Goal: Task Accomplishment & Management: Use online tool/utility

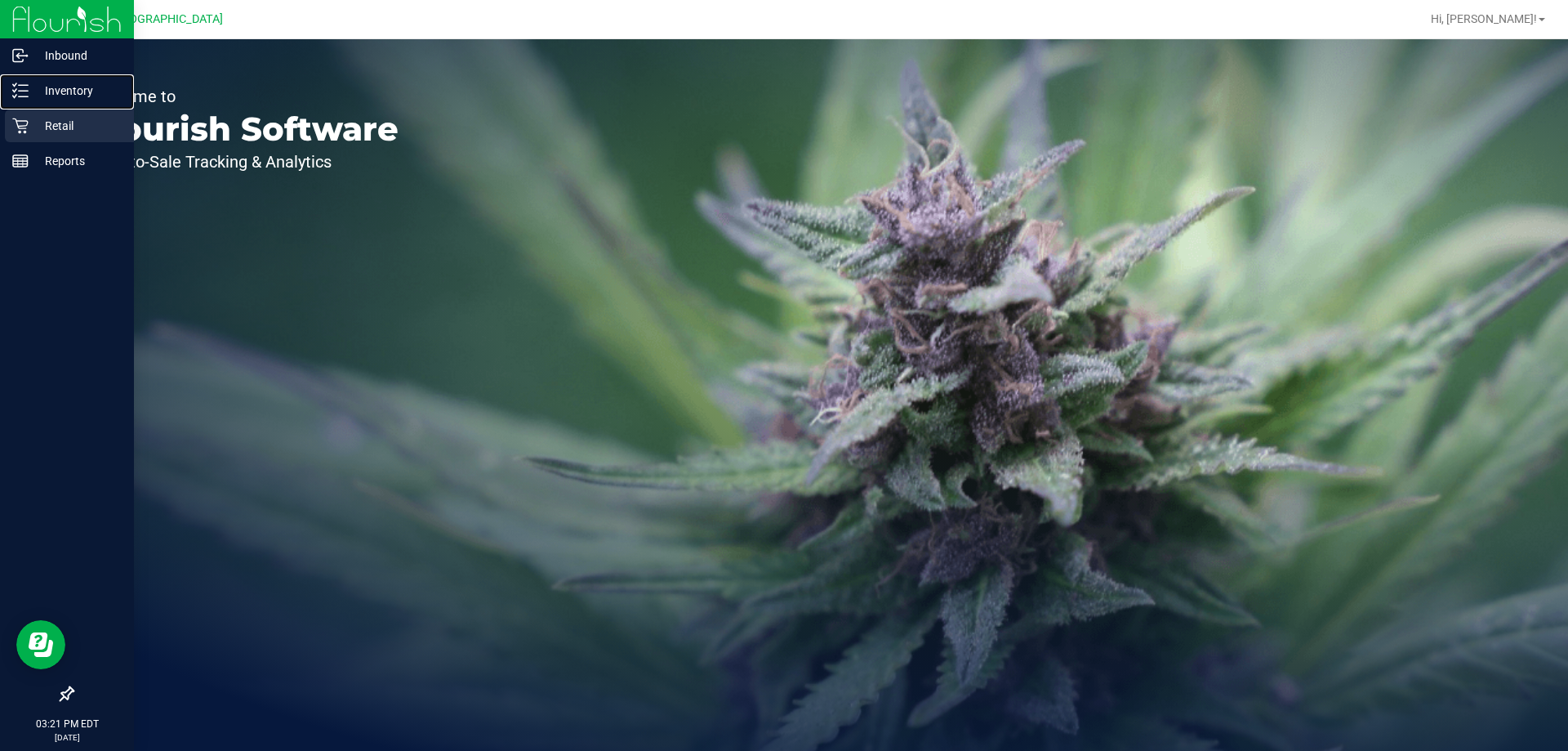
click at [10, 92] on div "Inventory" at bounding box center [69, 91] width 129 height 33
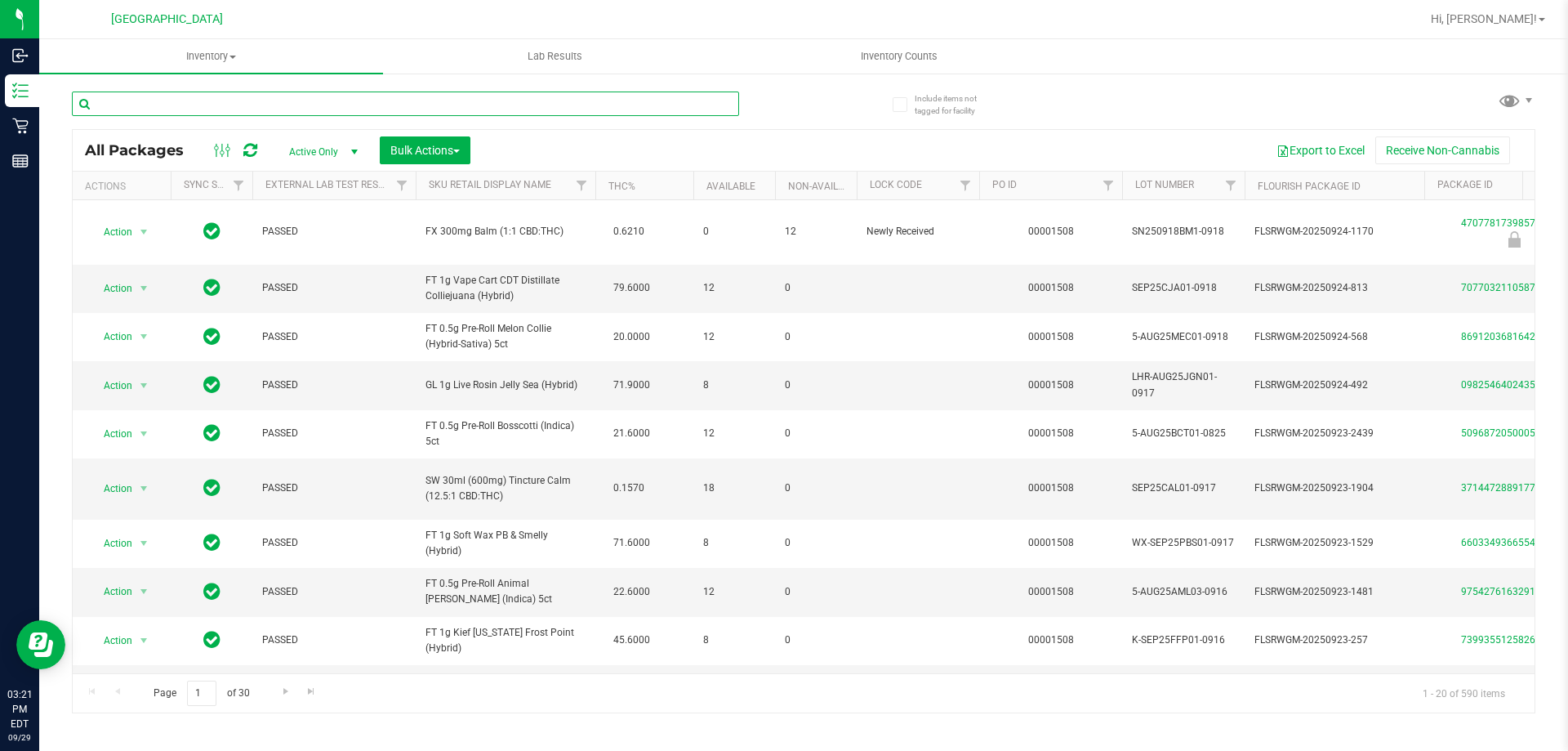
click at [298, 96] on input "text" at bounding box center [405, 104] width 668 height 25
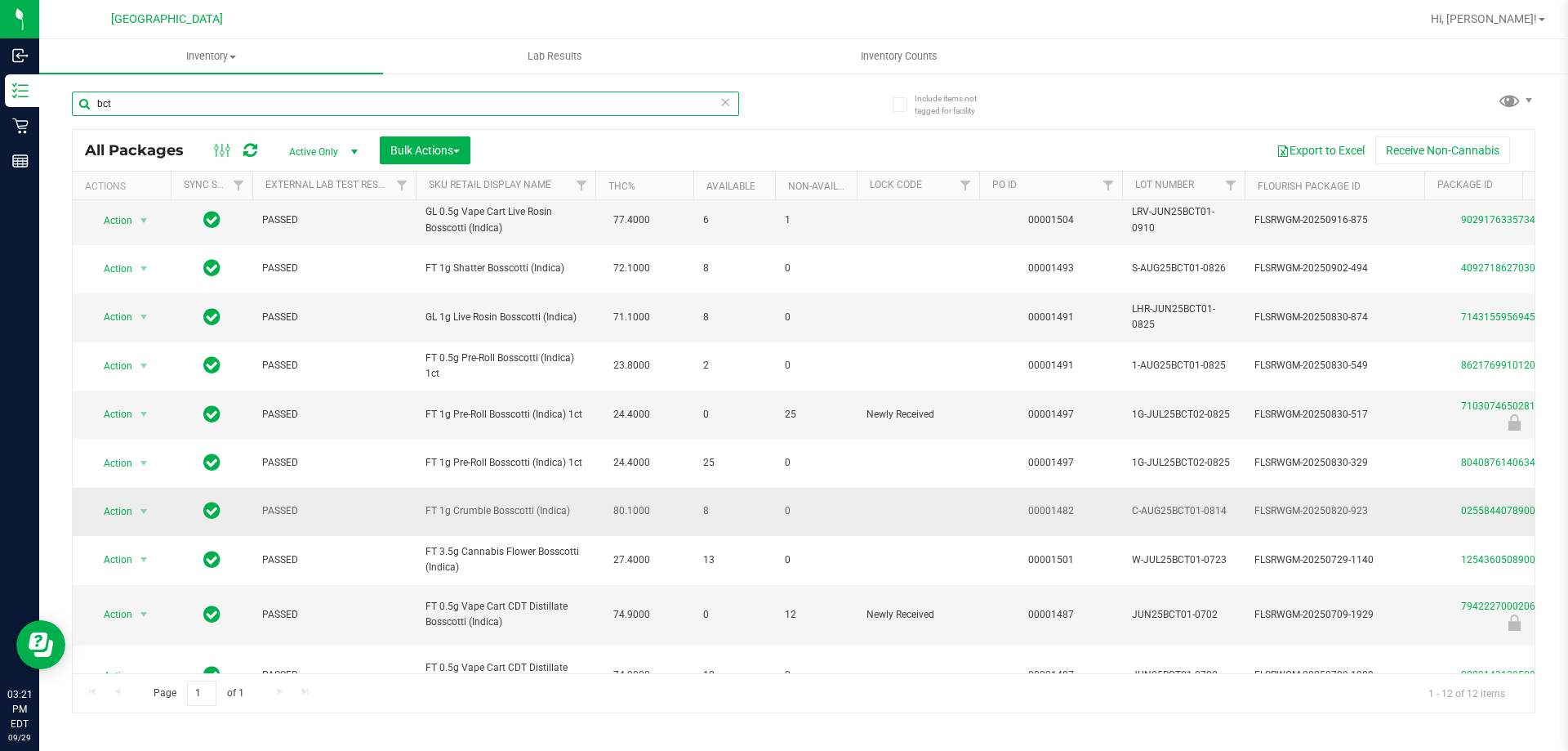
scroll to position [82, 0]
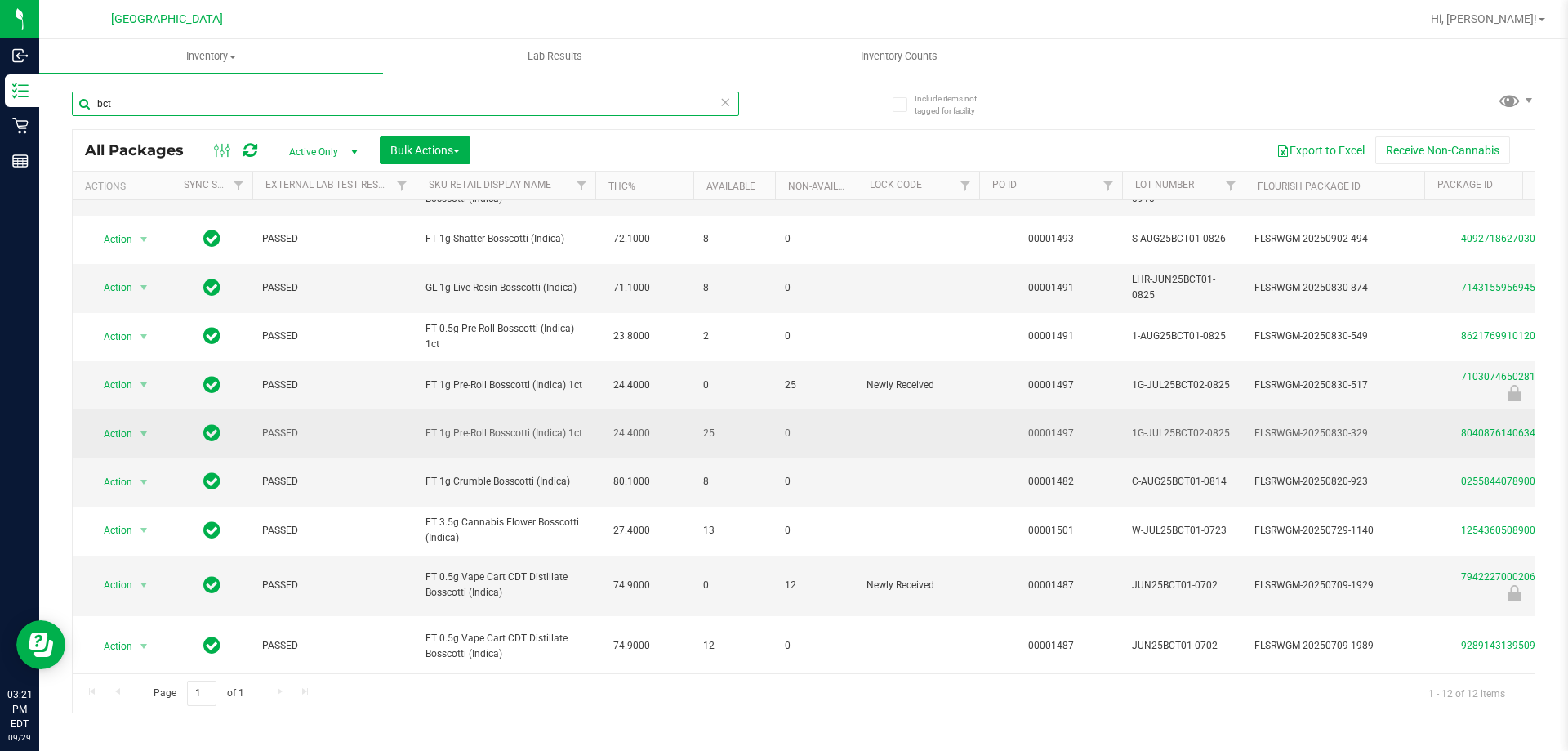
type input "bct"
drag, startPoint x: 424, startPoint y: 433, endPoint x: 619, endPoint y: 440, distance: 195.1
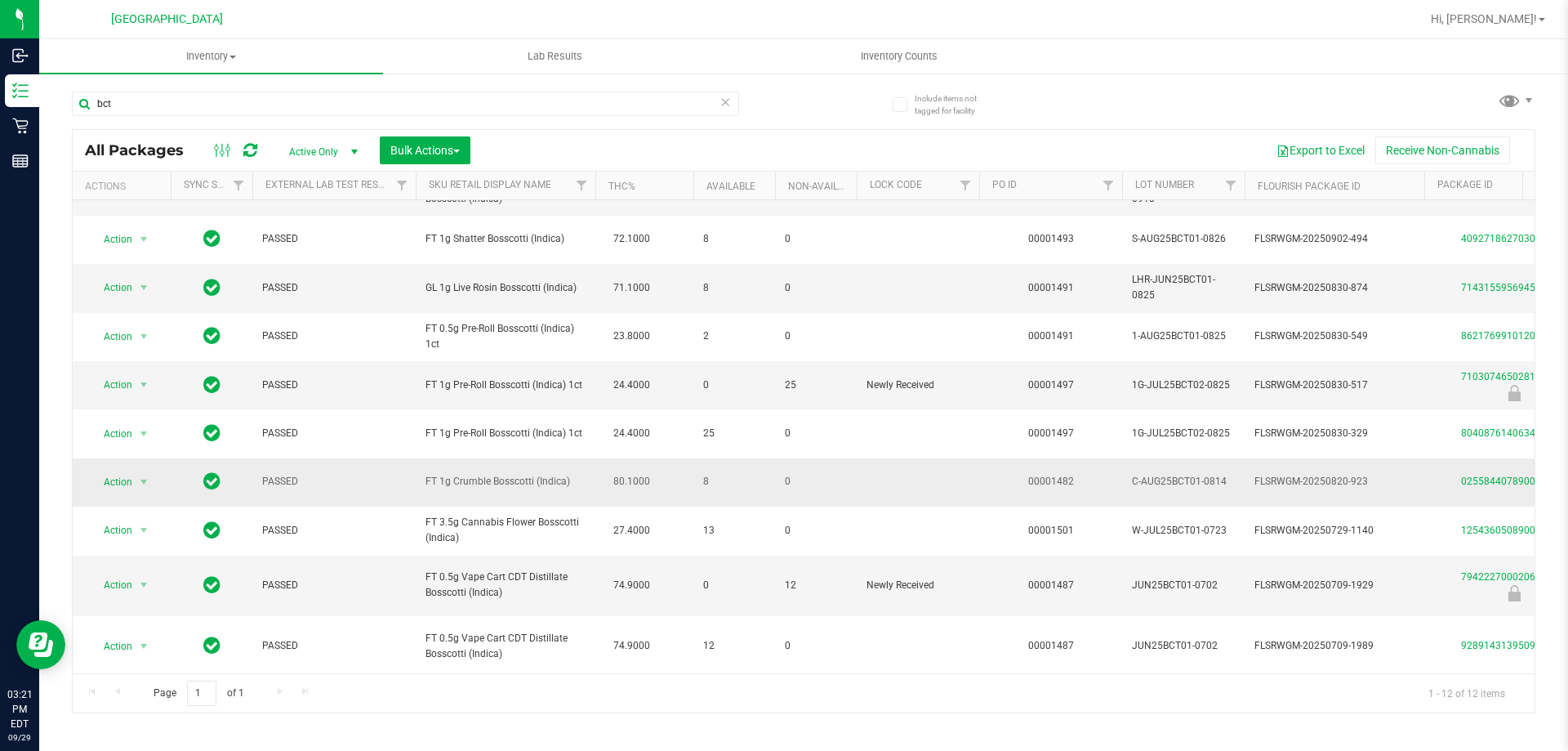
click at [704, 446] on td "25" at bounding box center [734, 433] width 82 height 48
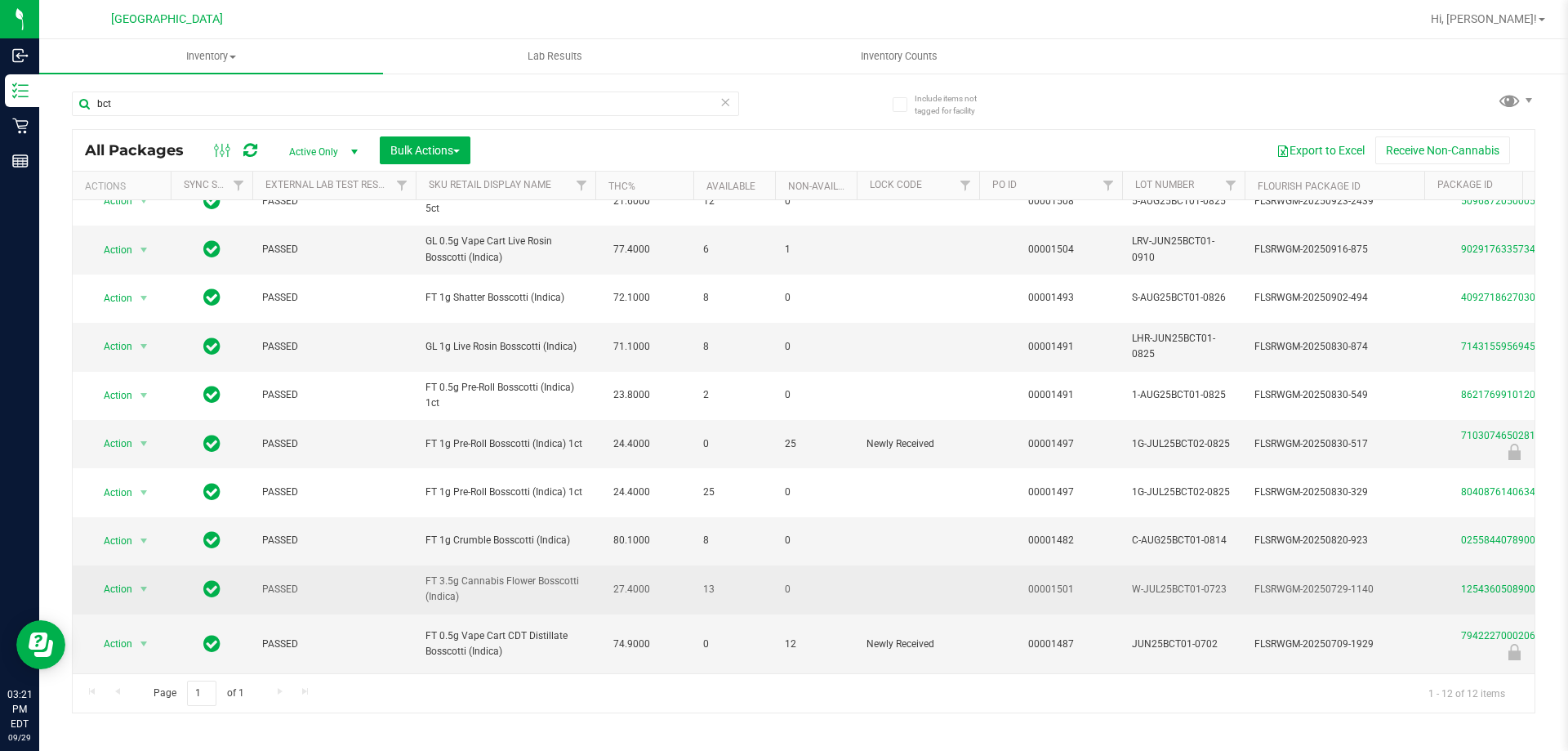
scroll to position [0, 0]
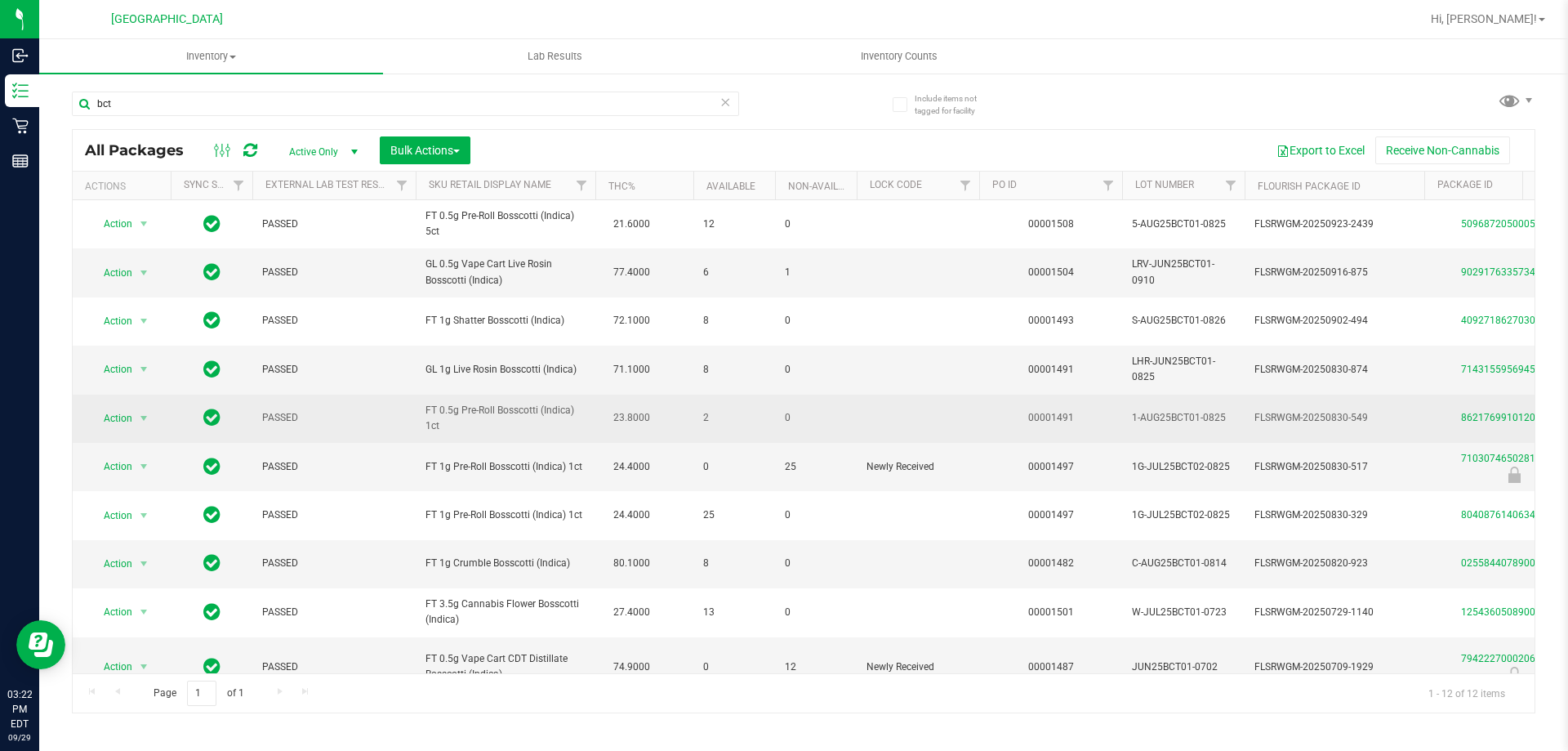
click at [584, 425] on span "FT 0.5g Pre-Roll Bosscotti (Indica) 1ct" at bounding box center [506, 418] width 160 height 31
